Goal: Task Accomplishment & Management: Use online tool/utility

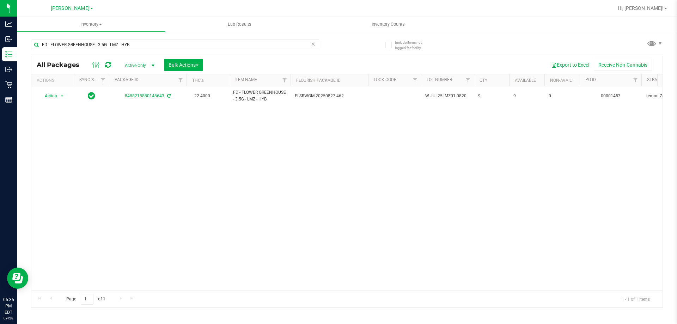
drag, startPoint x: 126, startPoint y: 45, endPoint x: 66, endPoint y: 53, distance: 60.0
click at [0, 50] on div "Analytics Inbound Inventory Outbound Retail Reports 05:35 PM EDT [DATE] 09/28 […" at bounding box center [338, 162] width 677 height 324
type input "d"
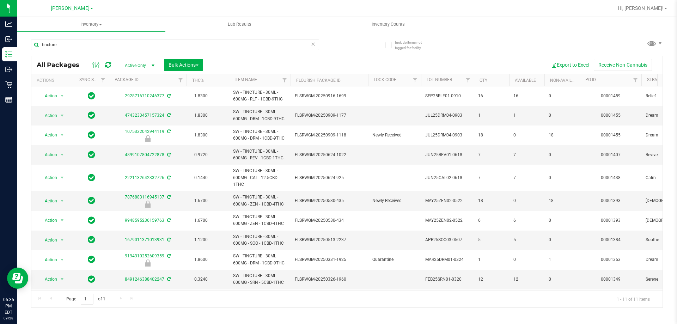
type input "tincture"
click at [268, 81] on th "Item Name" at bounding box center [260, 80] width 62 height 12
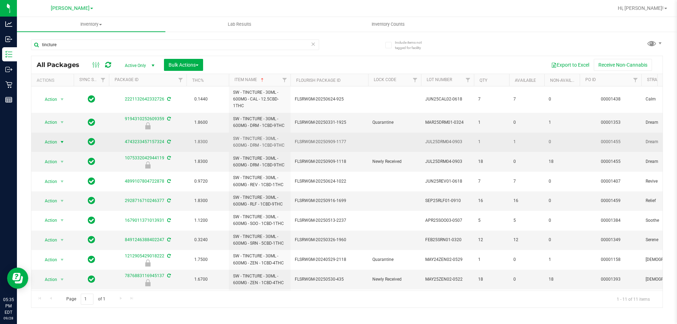
click at [56, 139] on span "Action" at bounding box center [47, 142] width 19 height 10
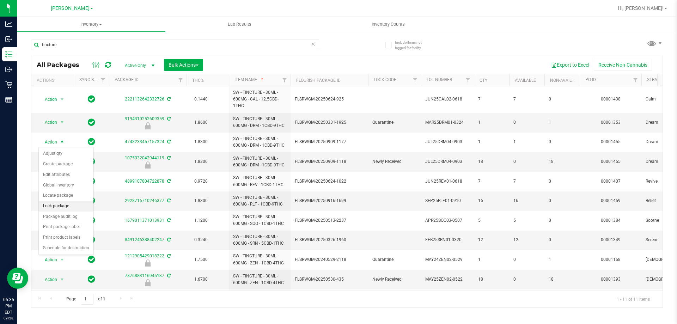
click at [59, 206] on li "Lock package" at bounding box center [66, 206] width 55 height 11
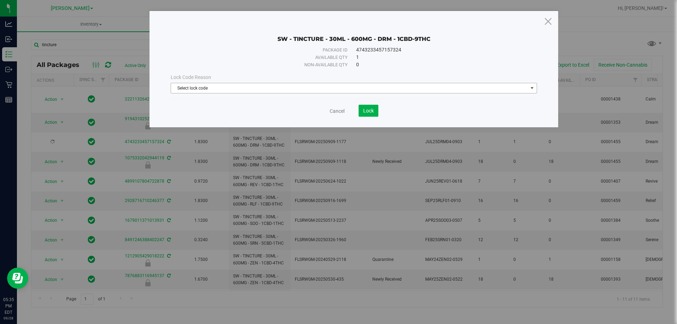
click at [332, 93] on span "Select lock code" at bounding box center [354, 88] width 366 height 11
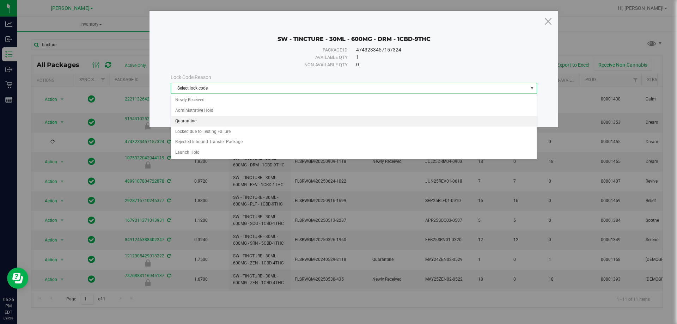
click at [178, 118] on li "Quarantine" at bounding box center [354, 121] width 366 height 11
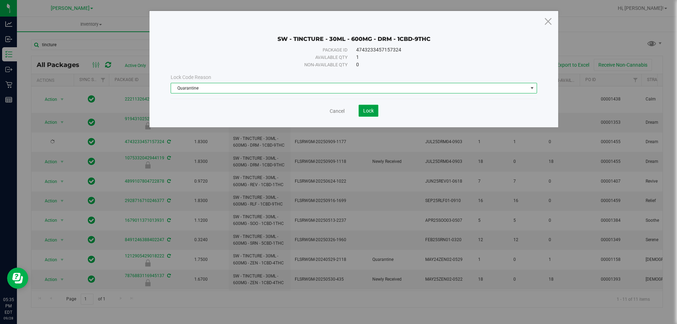
click at [371, 110] on span "Lock" at bounding box center [368, 111] width 11 height 6
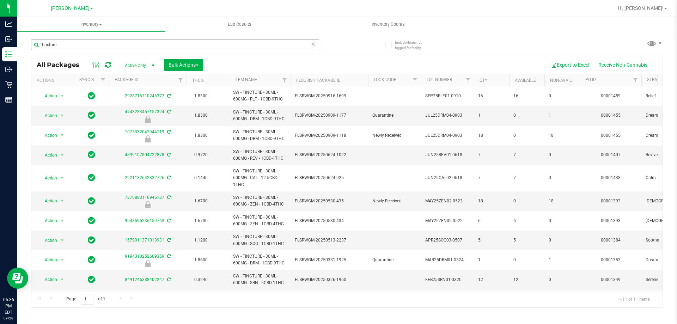
drag, startPoint x: 66, startPoint y: 39, endPoint x: 68, endPoint y: 50, distance: 11.1
click at [41, 40] on div "tincture" at bounding box center [189, 44] width 316 height 23
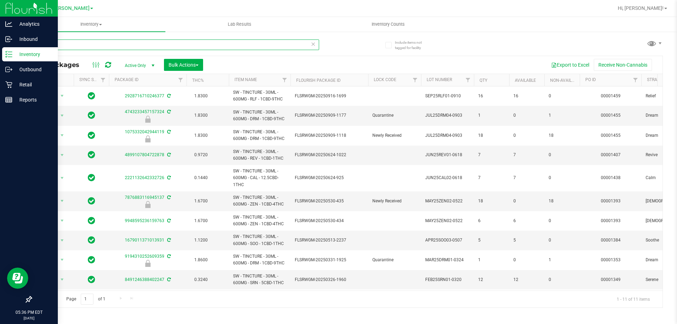
drag, startPoint x: 43, startPoint y: 47, endPoint x: 0, endPoint y: 47, distance: 43.4
click at [0, 47] on div "Analytics Inbound Inventory Outbound Retail Reports 05:36 PM EDT [DATE] 09/28 […" at bounding box center [338, 162] width 677 height 324
